Goal: Information Seeking & Learning: Learn about a topic

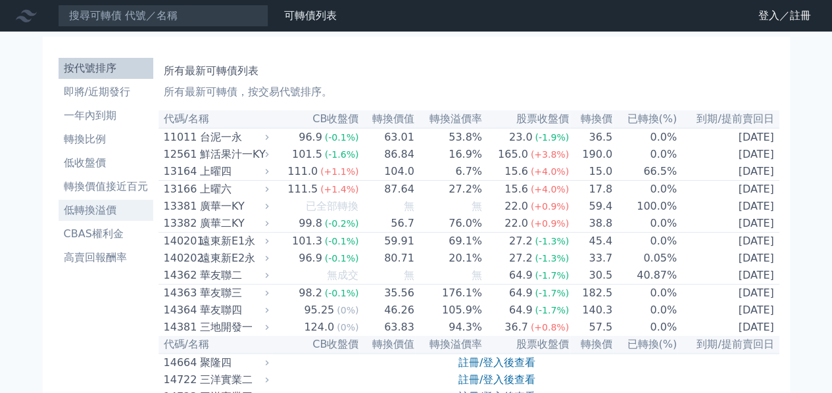
click at [109, 206] on li "低轉換溢價" at bounding box center [106, 211] width 95 height 16
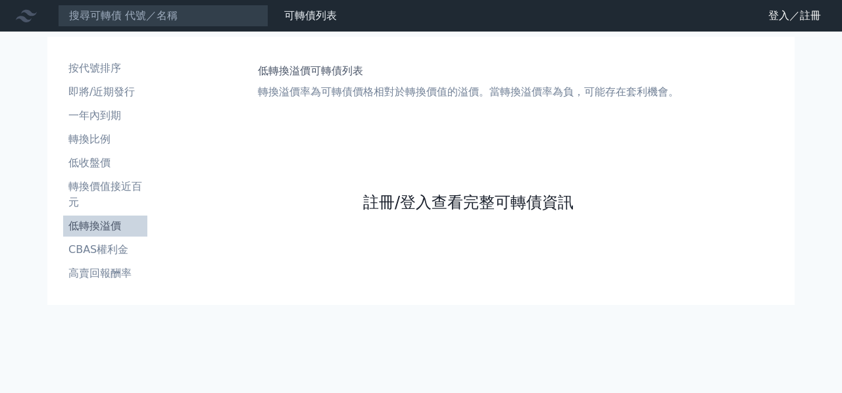
click at [519, 207] on link "註冊/登入查看完整可轉債資訊" at bounding box center [468, 202] width 210 height 21
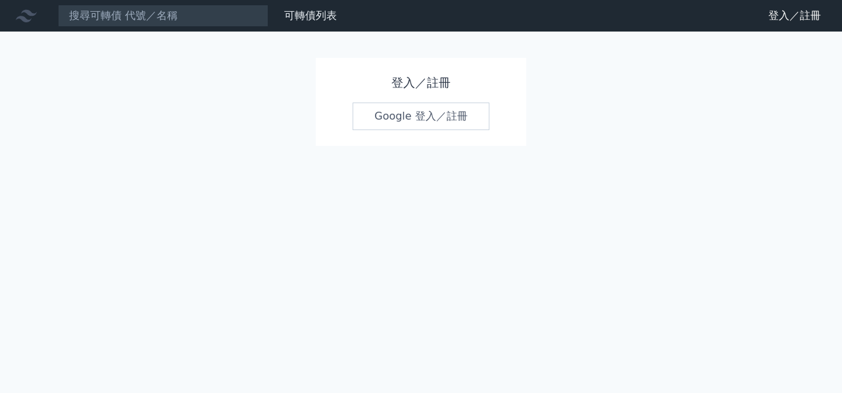
click at [454, 117] on link "Google 登入／註冊" at bounding box center [421, 117] width 137 height 28
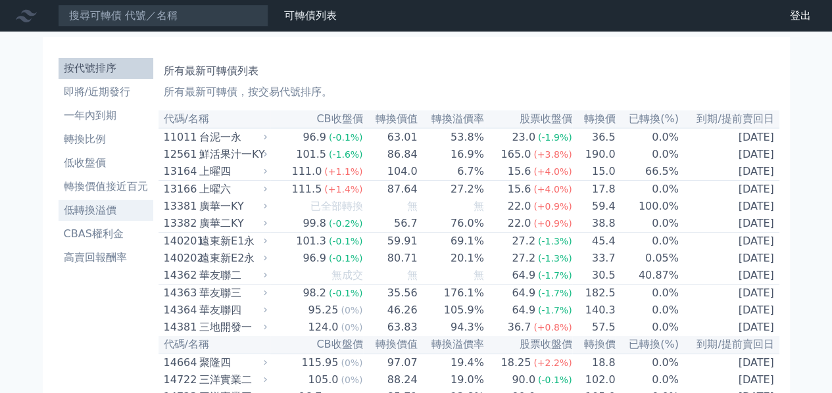
click at [109, 208] on li "低轉換溢價" at bounding box center [106, 211] width 95 height 16
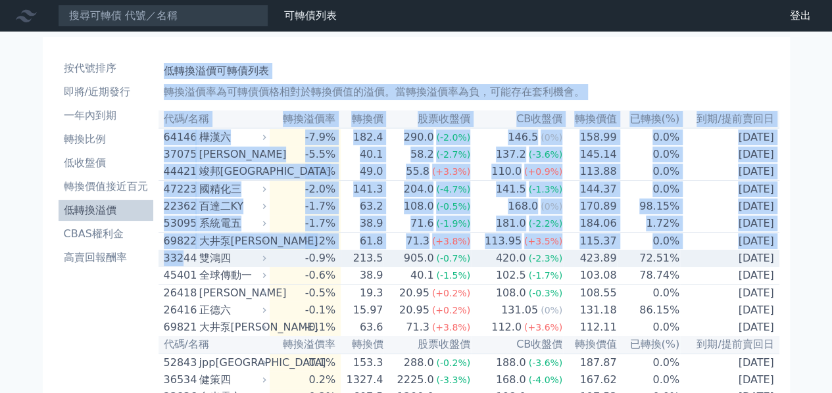
drag, startPoint x: 154, startPoint y: 249, endPoint x: 179, endPoint y: 272, distance: 34.0
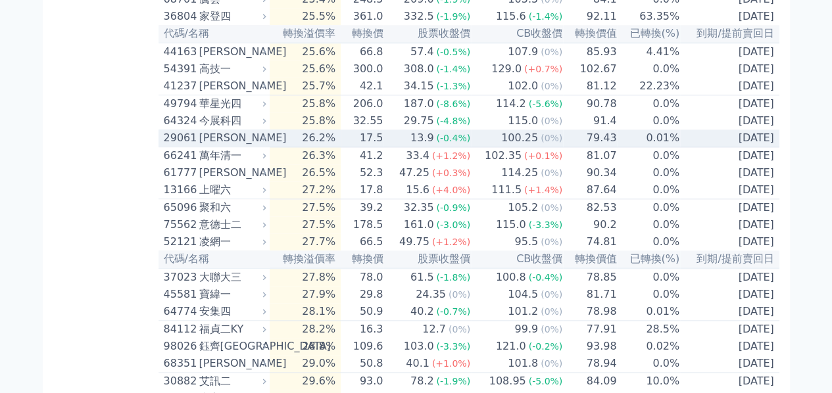
scroll to position [3245, 0]
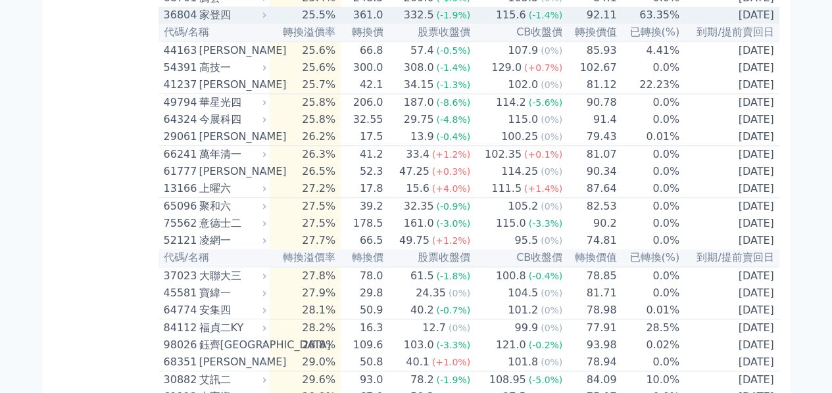
drag, startPoint x: 160, startPoint y: 255, endPoint x: 773, endPoint y: 241, distance: 613.1
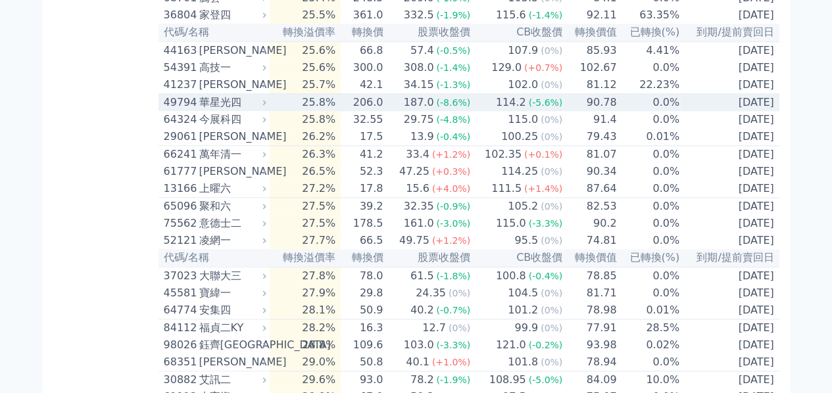
copy table "35649 lorem -6.0% 20.4 68.7 (+2.4%) 069.37 (+1.5%) 785.78 6.5% 9290-76-66 ipsum…"
